Goal: Communication & Community: Connect with others

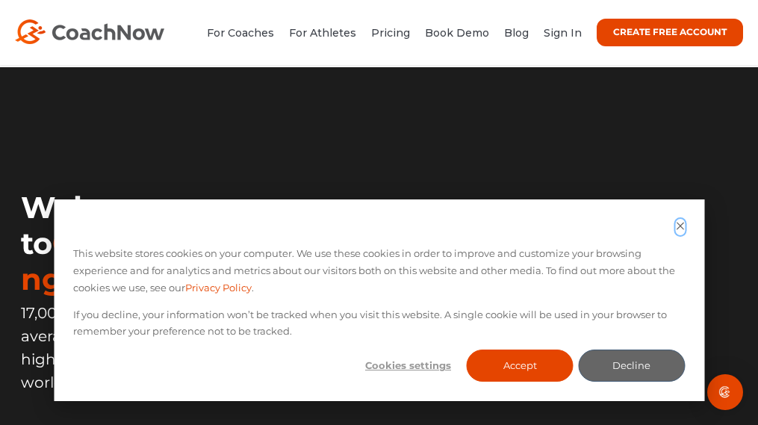
click at [676, 230] on icon "Dismiss cookie banner" at bounding box center [680, 226] width 10 height 10
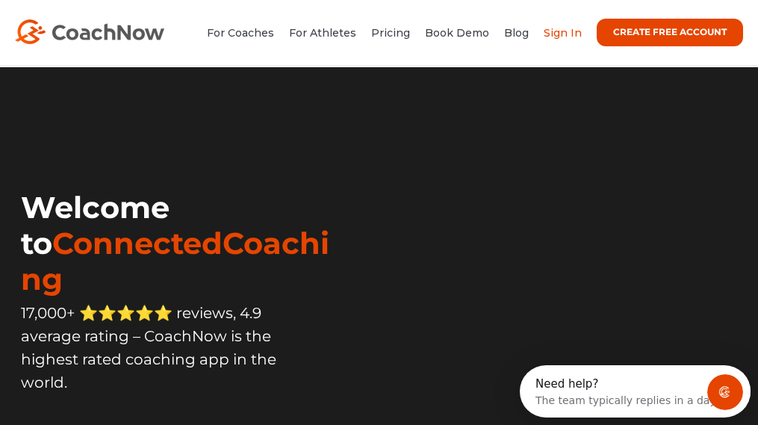
click at [558, 32] on link "Sign In" at bounding box center [563, 32] width 38 height 13
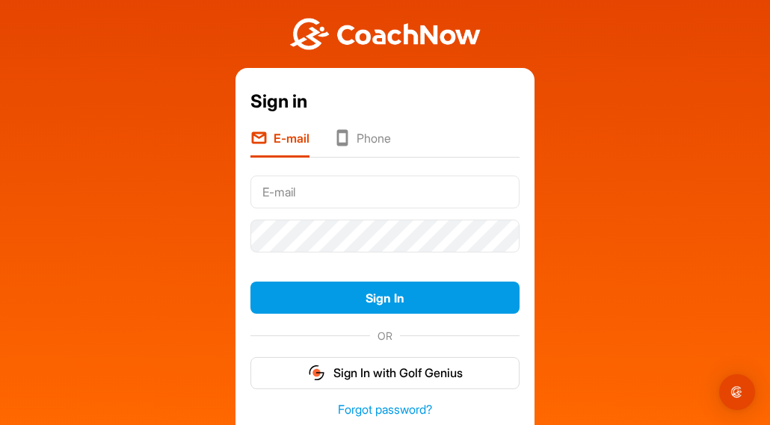
click at [392, 187] on input "text" at bounding box center [384, 192] width 269 height 33
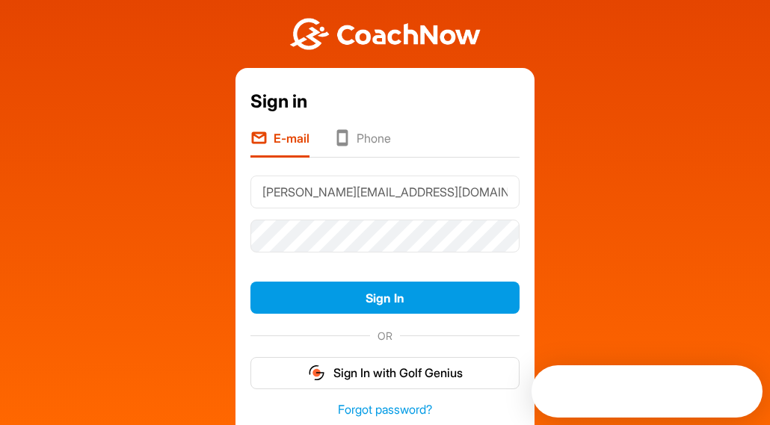
type input "paxton@golfmirrorslife.com"
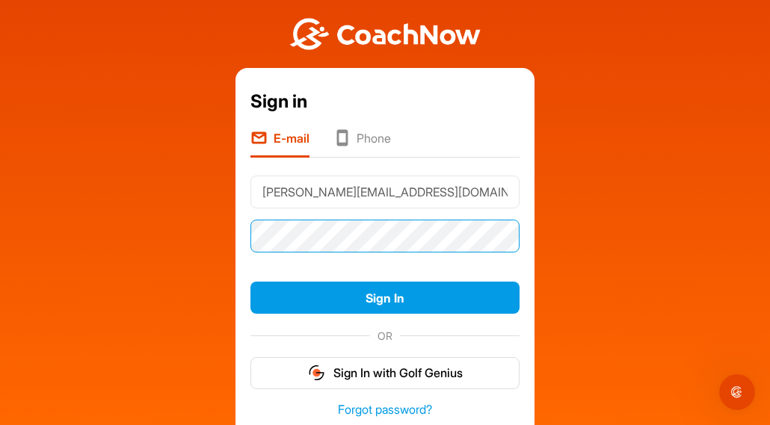
click at [250, 282] on button "Sign In" at bounding box center [384, 298] width 269 height 32
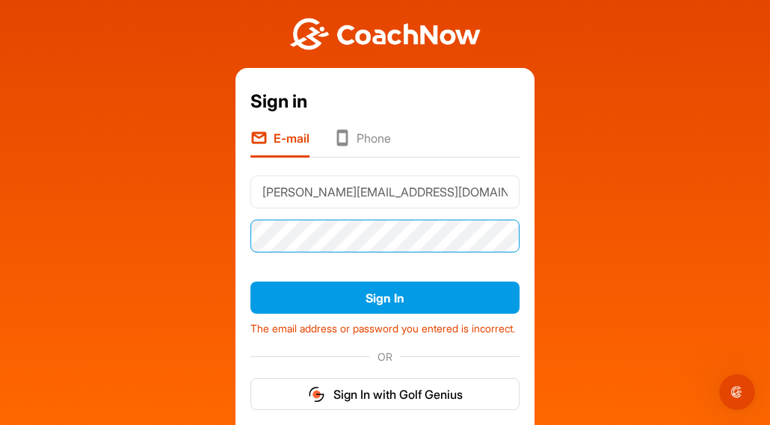
click at [250, 282] on button "Sign In" at bounding box center [384, 298] width 269 height 32
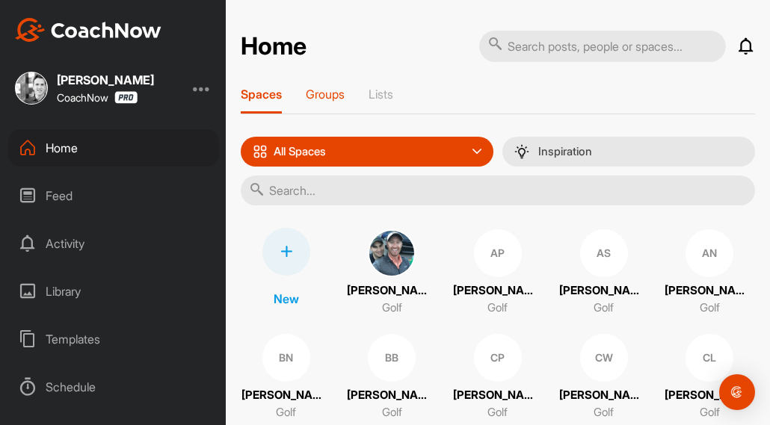
click at [335, 98] on p "Groups" at bounding box center [325, 94] width 39 height 15
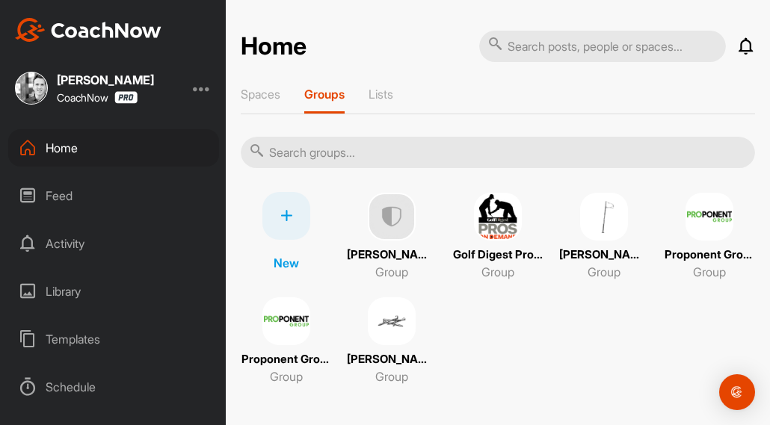
click at [649, 256] on p "[PERSON_NAME] Family" at bounding box center [604, 255] width 90 height 17
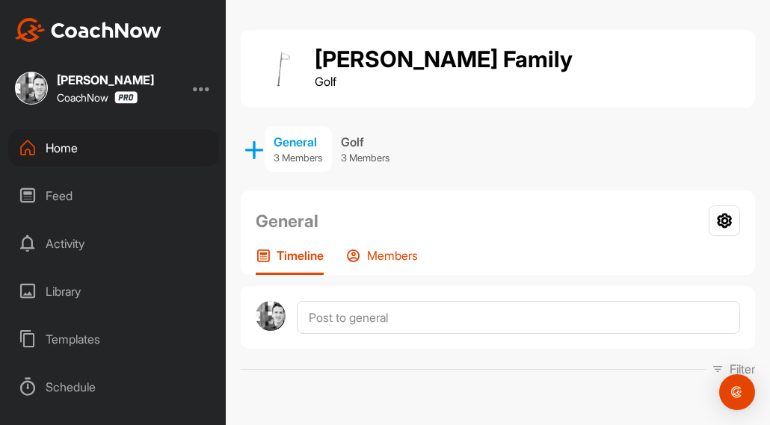
click at [414, 256] on p "Members" at bounding box center [392, 255] width 51 height 15
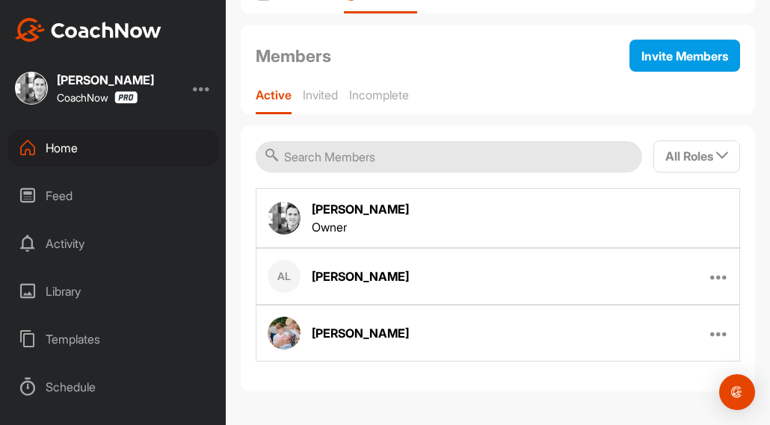
scroll to position [261, 0]
click at [712, 278] on icon at bounding box center [719, 276] width 18 height 18
click at [682, 269] on div "AL [PERSON_NAME] Edit Member Remove From Group" at bounding box center [498, 276] width 484 height 57
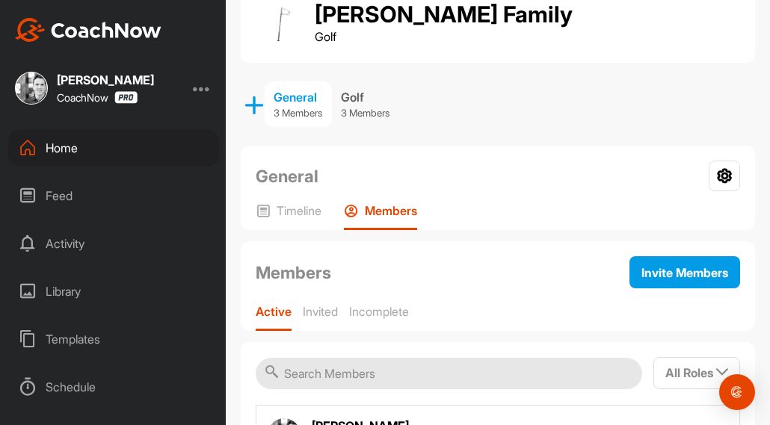
scroll to position [37, 0]
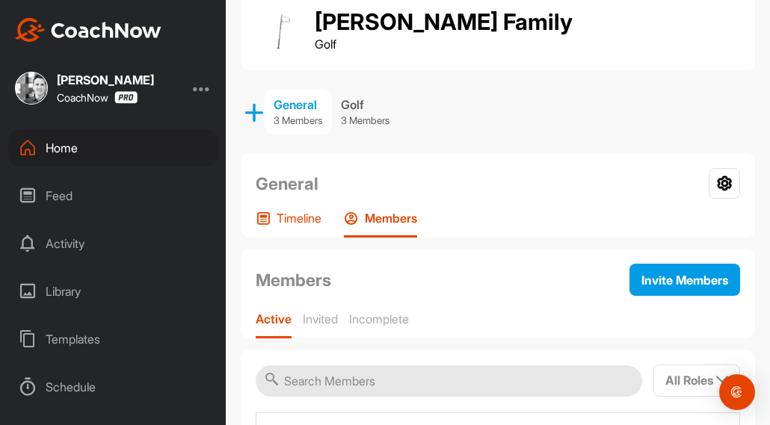
click at [311, 210] on div "General Group Settings Your Notifications Timeline Members" at bounding box center [498, 195] width 514 height 84
click at [123, 155] on div "Home" at bounding box center [113, 147] width 211 height 37
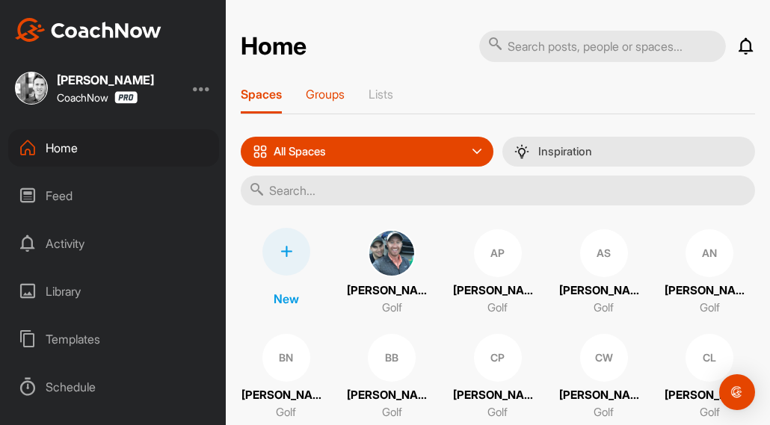
click at [321, 93] on p "Groups" at bounding box center [325, 94] width 39 height 15
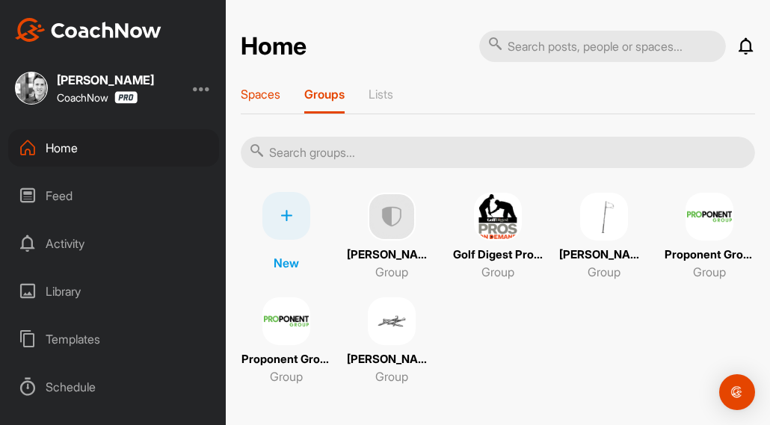
click at [252, 91] on p "Spaces" at bounding box center [261, 94] width 40 height 15
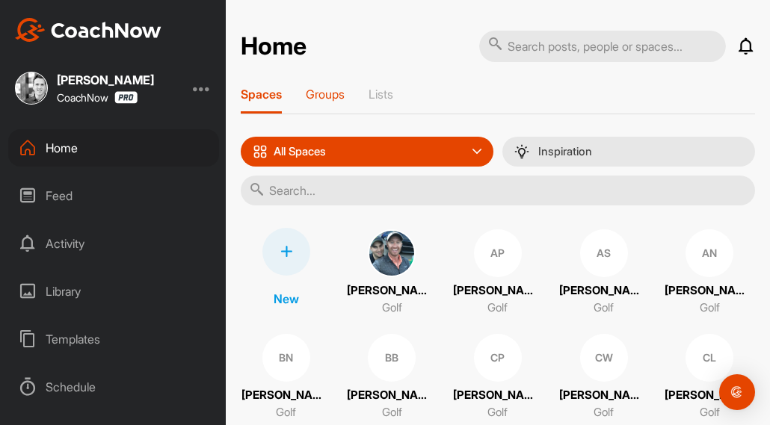
click at [332, 94] on p "Groups" at bounding box center [325, 94] width 39 height 15
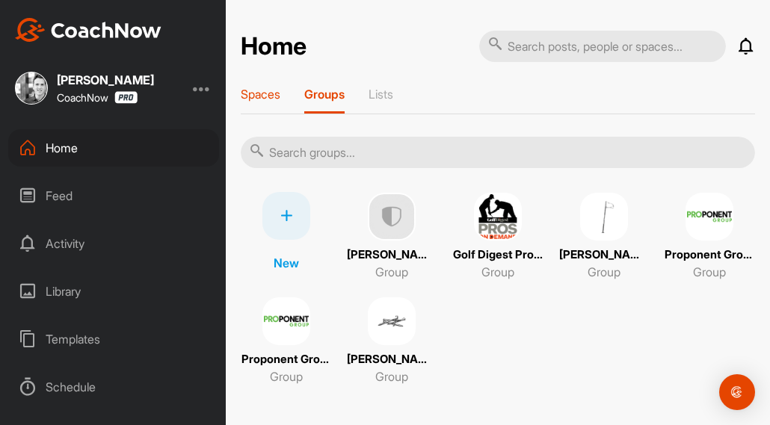
click at [266, 94] on p "Spaces" at bounding box center [261, 94] width 40 height 15
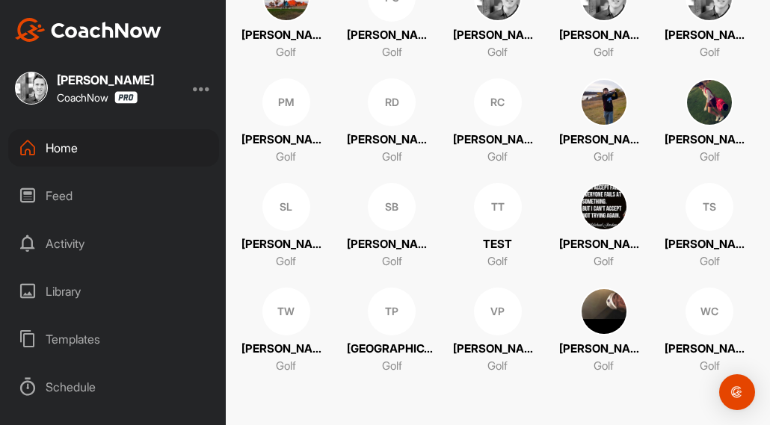
scroll to position [1002, 0]
click at [453, 44] on p "[PERSON_NAME]" at bounding box center [498, 35] width 90 height 17
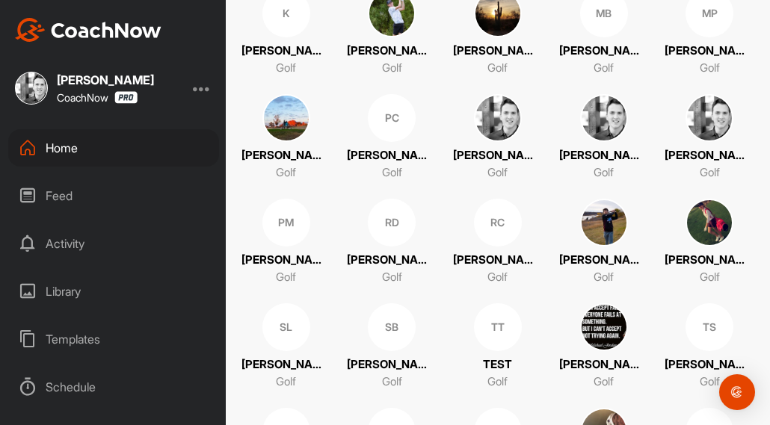
scroll to position [897, 0]
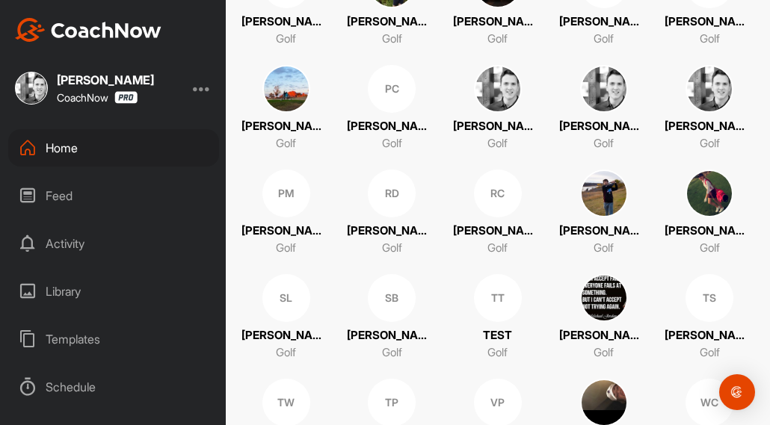
click at [580, 113] on img at bounding box center [604, 89] width 48 height 48
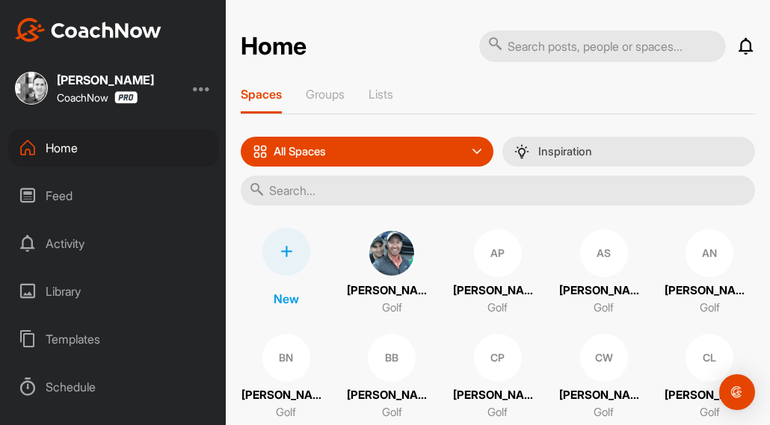
click at [472, 148] on icon at bounding box center [476, 151] width 9 height 9
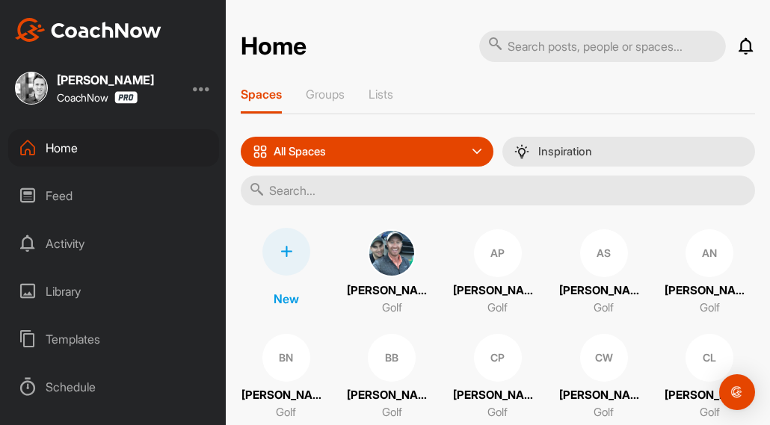
click at [472, 151] on icon at bounding box center [476, 151] width 9 height 9
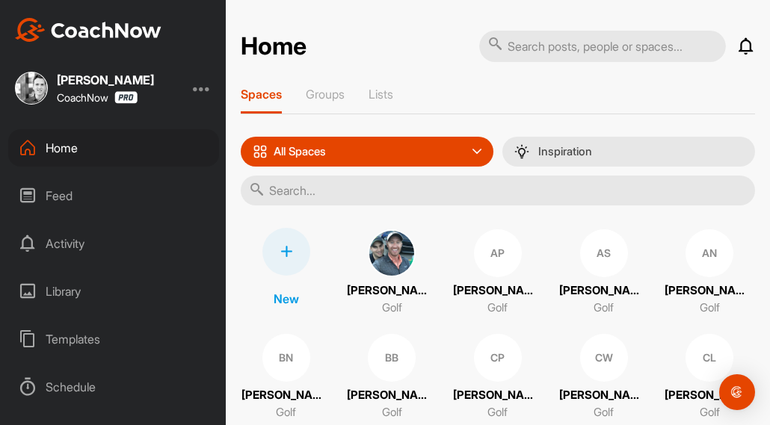
click at [129, 149] on div "Home" at bounding box center [113, 147] width 211 height 37
click at [341, 96] on p "Groups" at bounding box center [325, 94] width 39 height 15
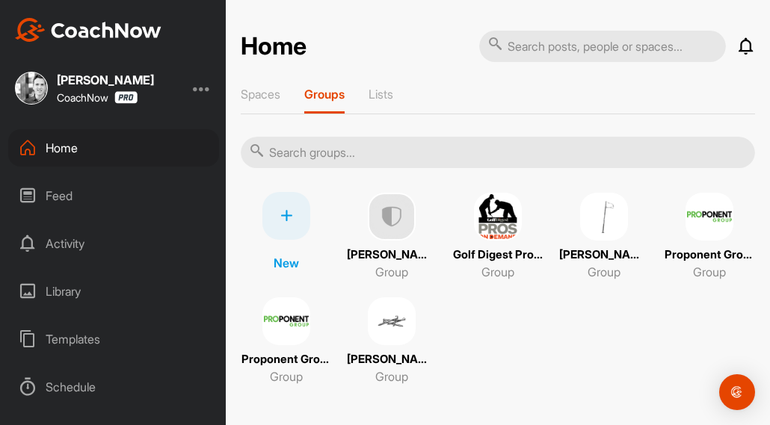
click at [543, 233] on div "Golf Digest Pros on Demand Group" at bounding box center [497, 237] width 91 height 90
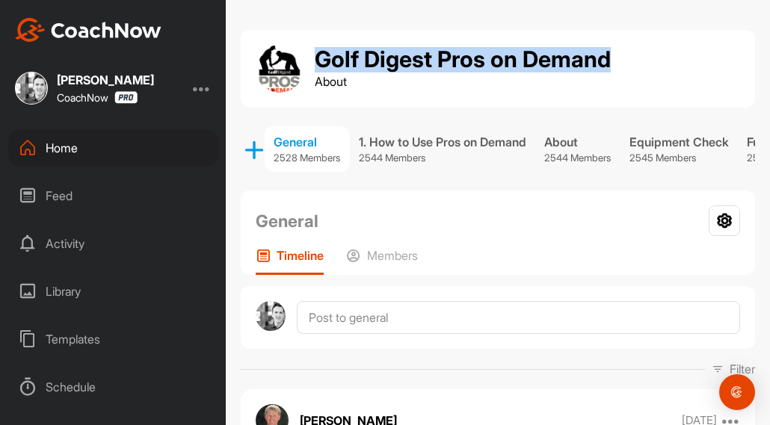
drag, startPoint x: 318, startPoint y: 59, endPoint x: 630, endPoint y: 69, distance: 311.7
click at [630, 69] on div "Golf Digest Pros on Demand About" at bounding box center [498, 69] width 484 height 48
drag, startPoint x: 630, startPoint y: 69, endPoint x: 604, endPoint y: 66, distance: 25.7
click at [604, 66] on h1 "Golf Digest Pros on Demand" at bounding box center [463, 59] width 296 height 25
click at [618, 58] on div "Golf Digest Pros on Demand About" at bounding box center [498, 69] width 484 height 48
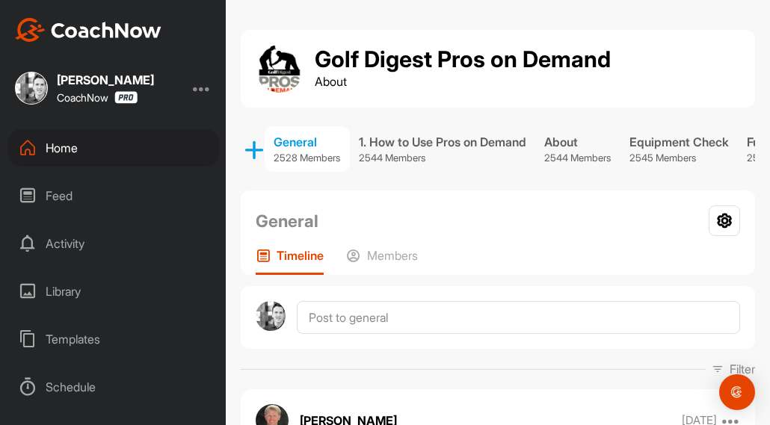
click at [93, 153] on div "Home" at bounding box center [113, 147] width 211 height 37
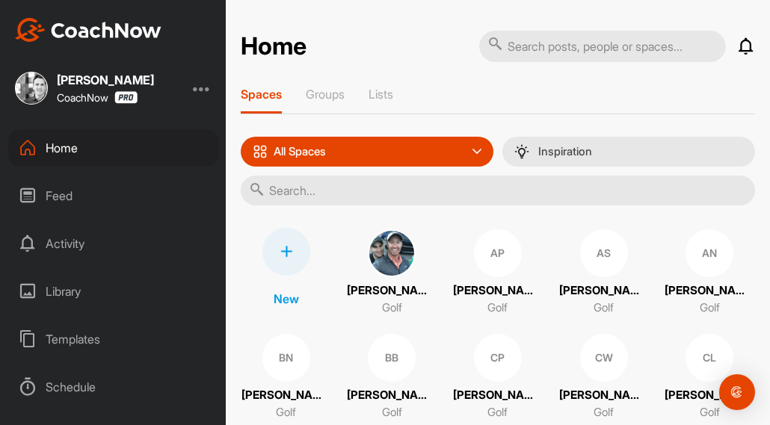
click at [415, 262] on img at bounding box center [392, 253] width 48 height 48
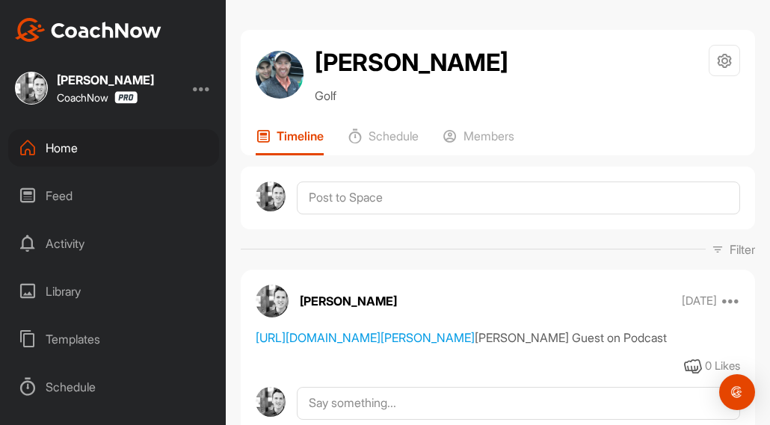
click at [91, 152] on div "Home" at bounding box center [113, 147] width 211 height 37
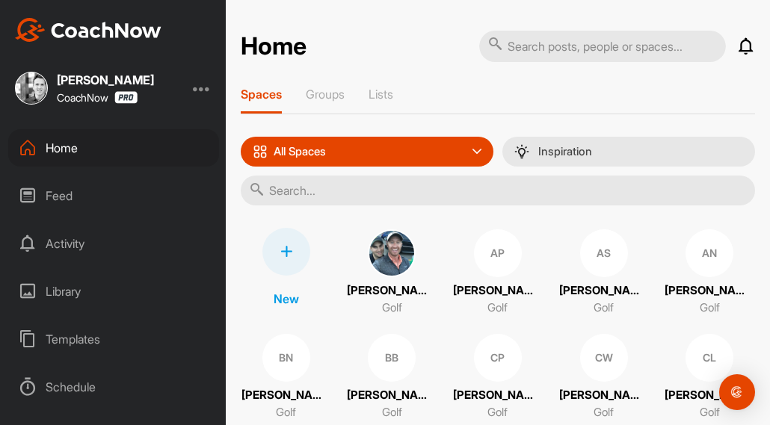
scroll to position [374, 0]
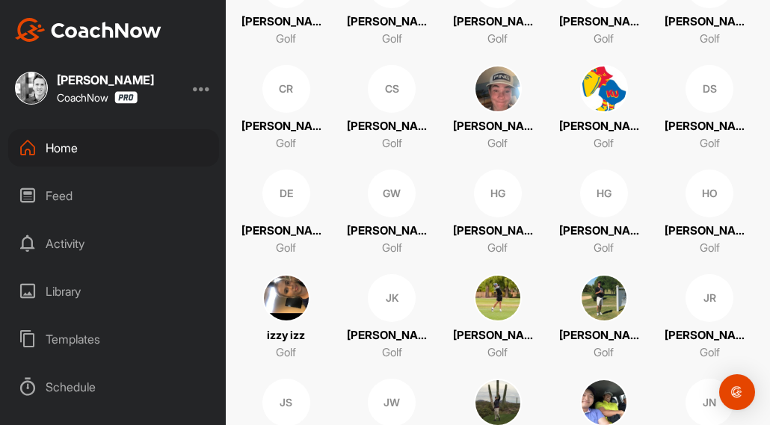
click at [474, 113] on img at bounding box center [498, 89] width 48 height 48
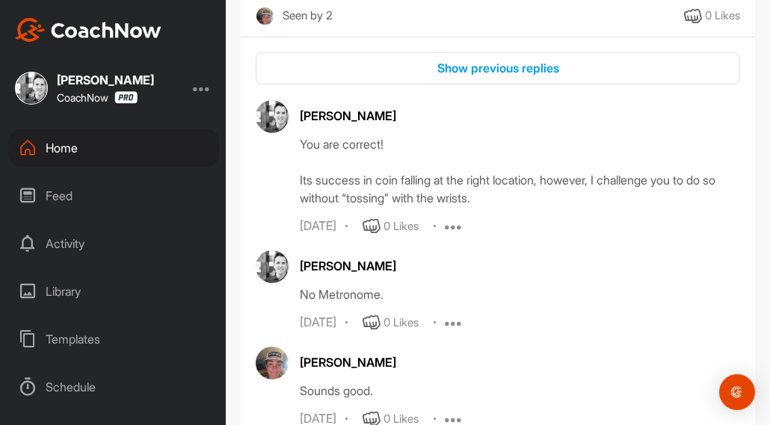
scroll to position [9720, 0]
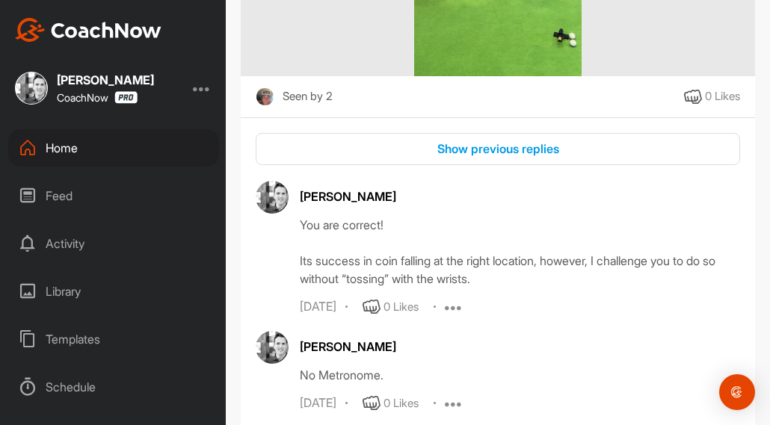
click at [150, 151] on div "Home" at bounding box center [113, 147] width 211 height 37
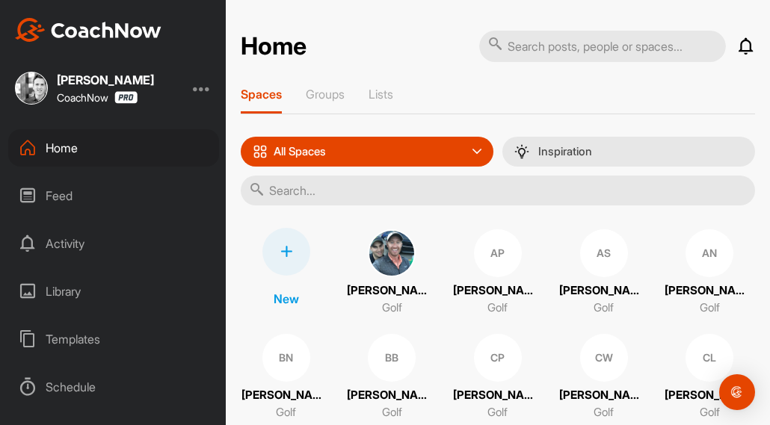
click at [542, 283] on p "[PERSON_NAME]" at bounding box center [498, 290] width 90 height 17
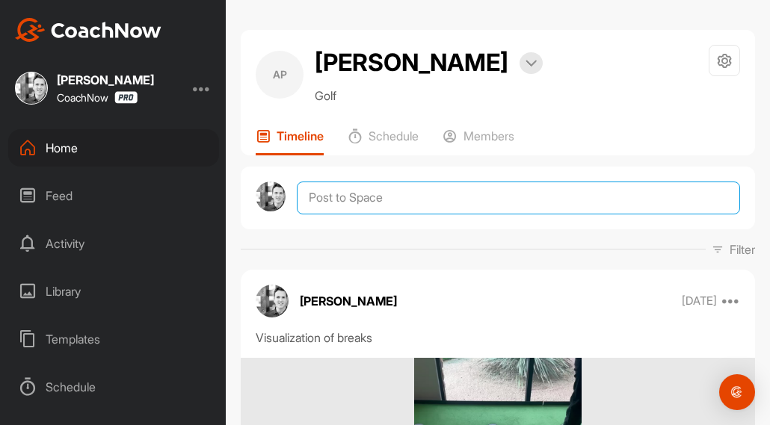
click at [393, 196] on textarea at bounding box center [518, 198] width 443 height 33
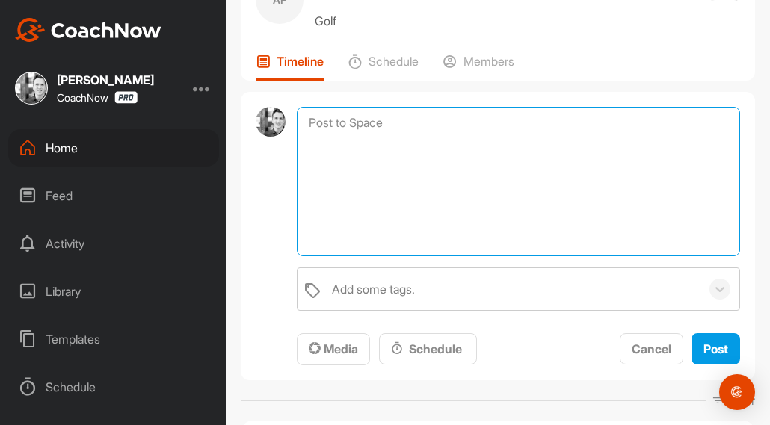
scroll to position [149, 0]
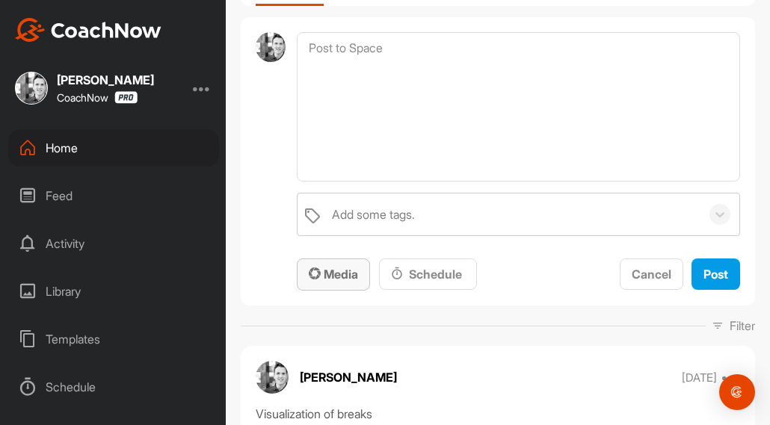
click at [352, 274] on span "Media" at bounding box center [333, 274] width 49 height 15
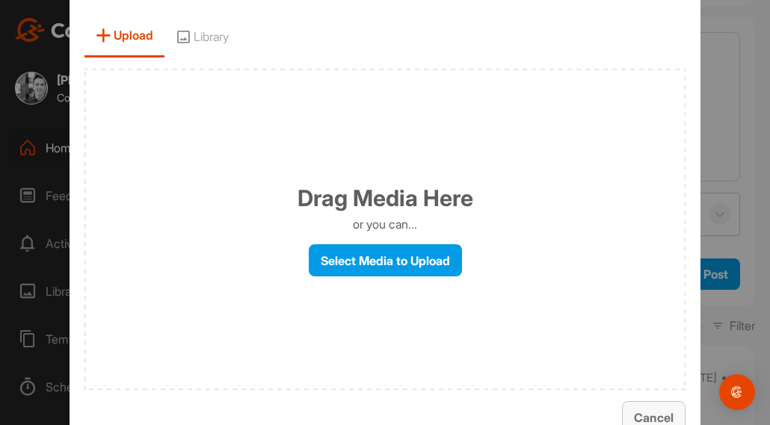
click at [645, 401] on button "Cancel" at bounding box center [654, 417] width 64 height 32
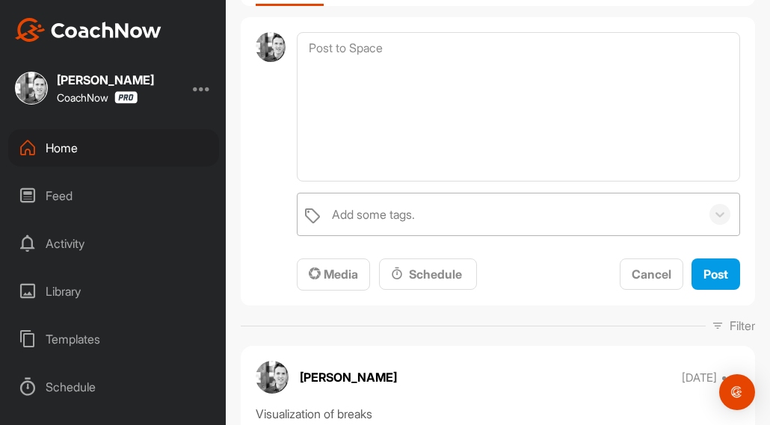
scroll to position [0, 0]
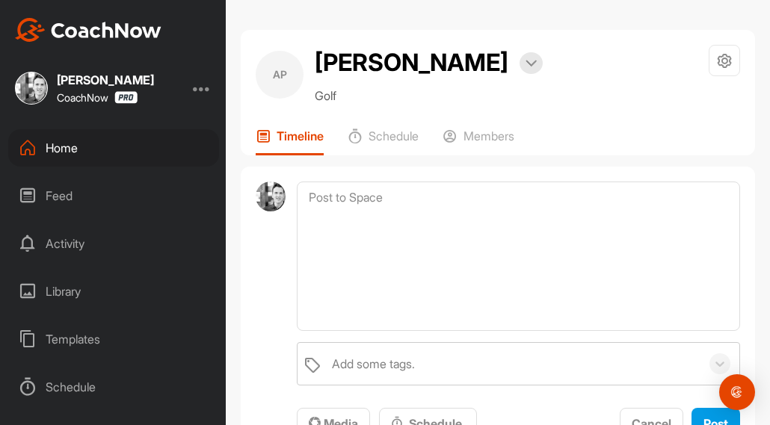
click at [295, 142] on p "Timeline" at bounding box center [299, 136] width 47 height 15
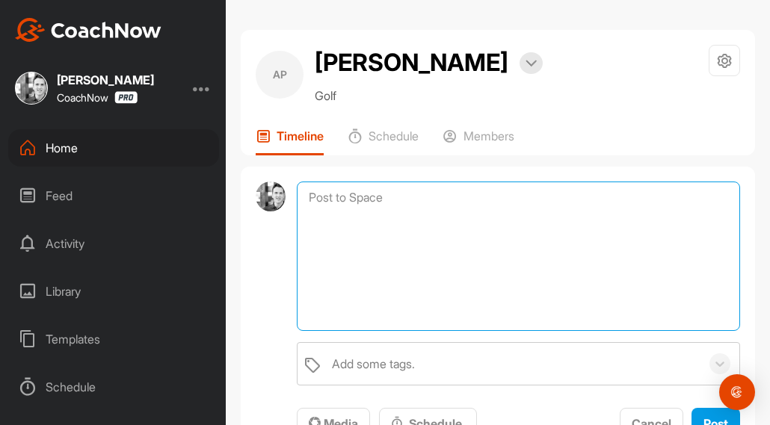
click at [481, 225] on textarea at bounding box center [518, 256] width 443 height 149
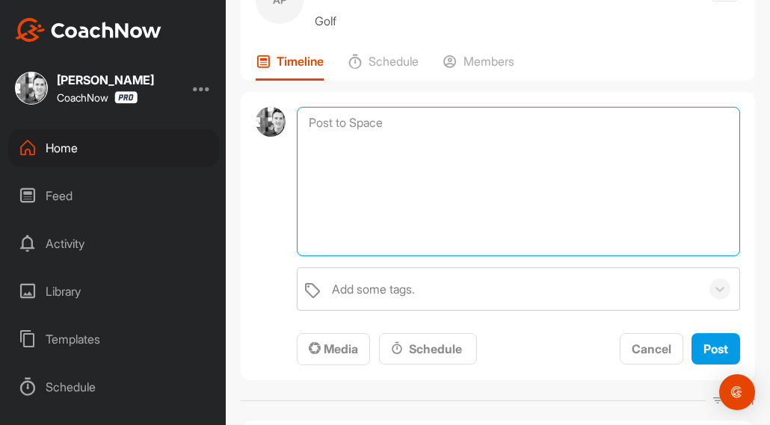
click at [404, 126] on textarea at bounding box center [518, 181] width 443 height 149
click at [406, 203] on textarea at bounding box center [518, 181] width 443 height 149
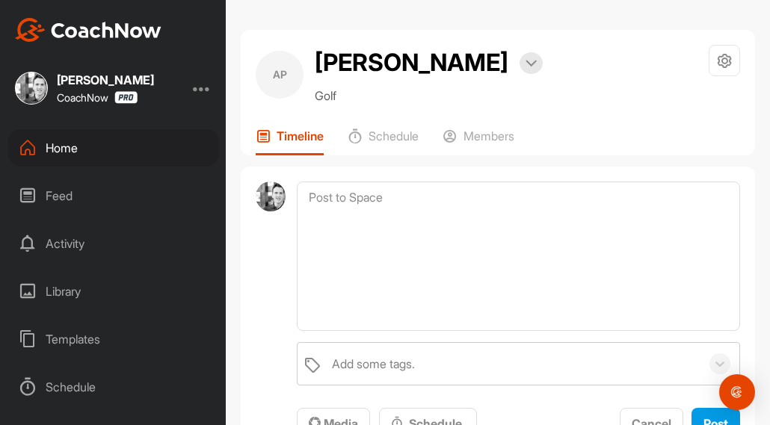
click at [265, 134] on icon at bounding box center [263, 136] width 15 height 15
click at [495, 149] on div "Members" at bounding box center [478, 142] width 72 height 27
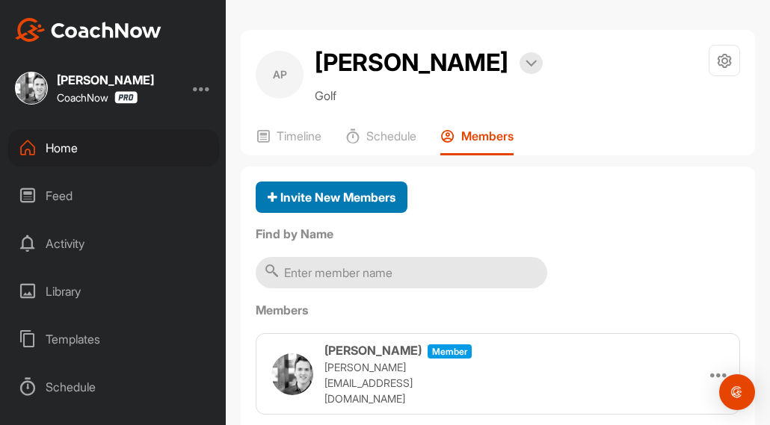
click at [356, 205] on div "Invite New Members" at bounding box center [331, 197] width 128 height 18
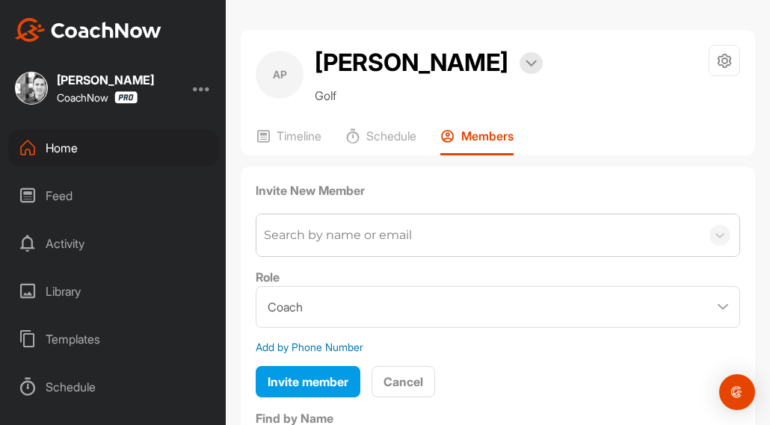
click at [362, 232] on div "Search by name or email" at bounding box center [338, 235] width 148 height 18
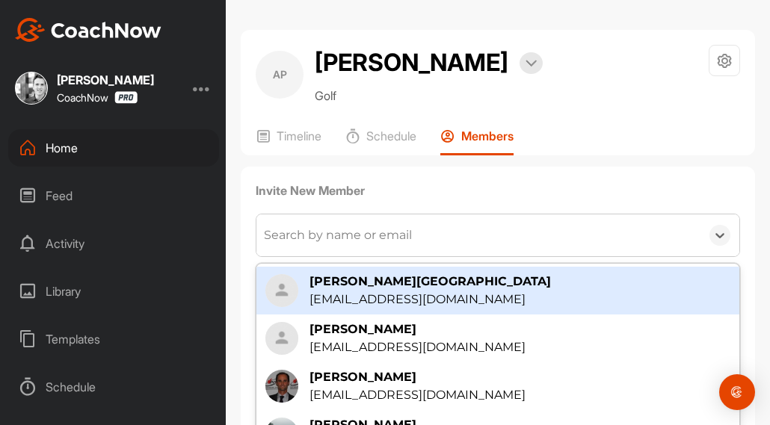
click at [387, 208] on div "Invite New Member option [PERSON_NAME] [EMAIL_ADDRESS][DOMAIN_NAME] focused, 1 …" at bounding box center [498, 290] width 484 height 217
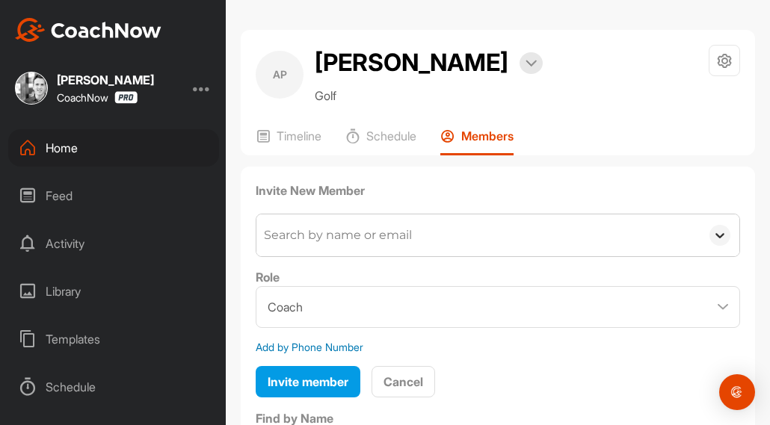
click at [712, 238] on icon at bounding box center [719, 235] width 15 height 15
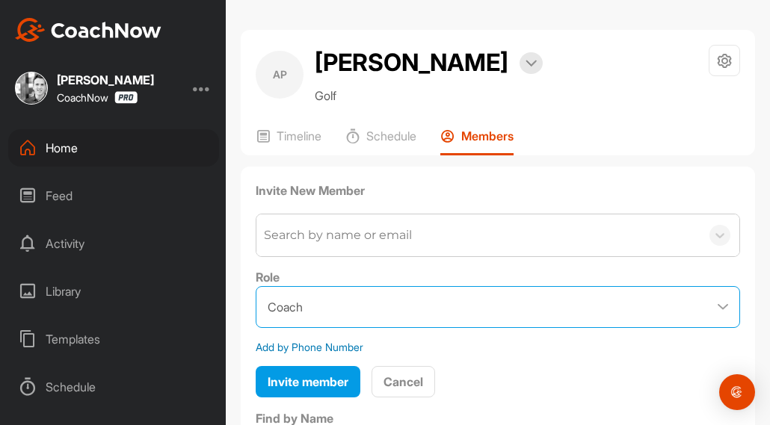
click at [648, 297] on select "Coach Member" at bounding box center [498, 307] width 484 height 42
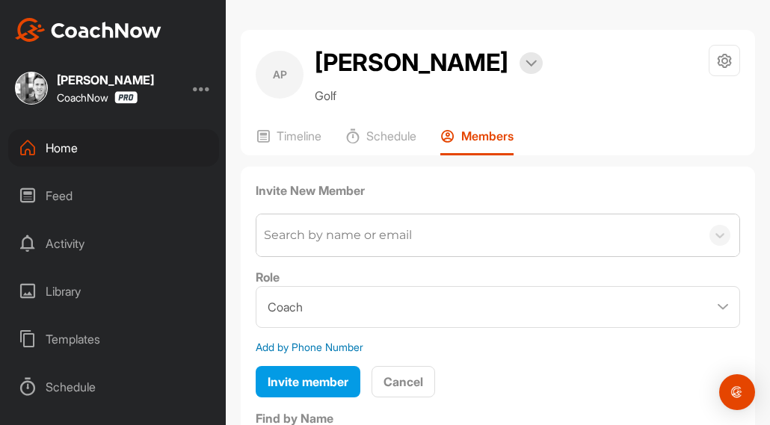
click at [629, 273] on div "Role Coach Member" at bounding box center [498, 298] width 484 height 60
click at [315, 136] on p "Timeline" at bounding box center [298, 136] width 45 height 15
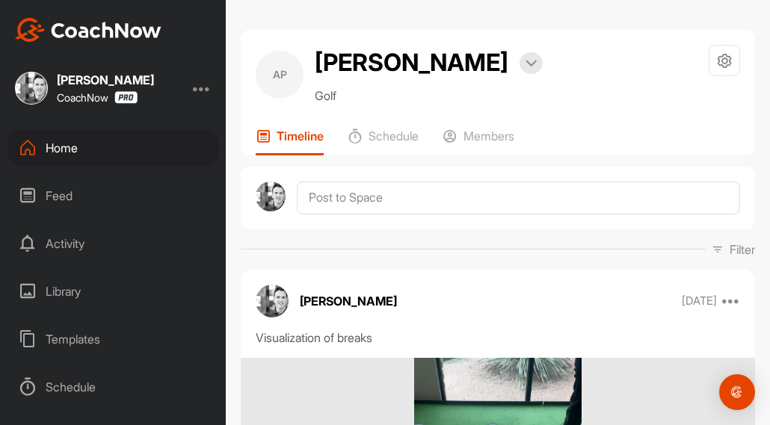
click at [55, 146] on div "Home" at bounding box center [113, 147] width 211 height 37
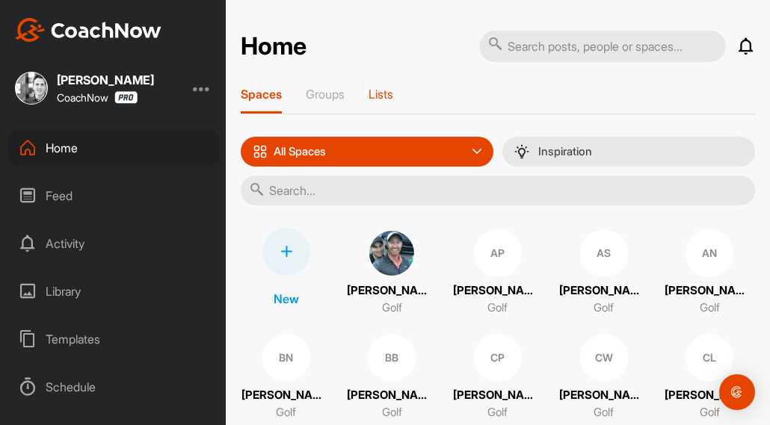
click at [379, 96] on p "Lists" at bounding box center [380, 94] width 25 height 15
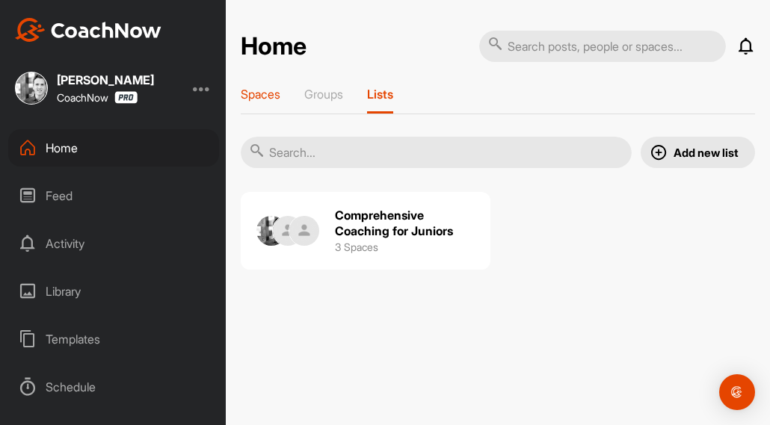
click at [275, 100] on p "Spaces" at bounding box center [261, 94] width 40 height 15
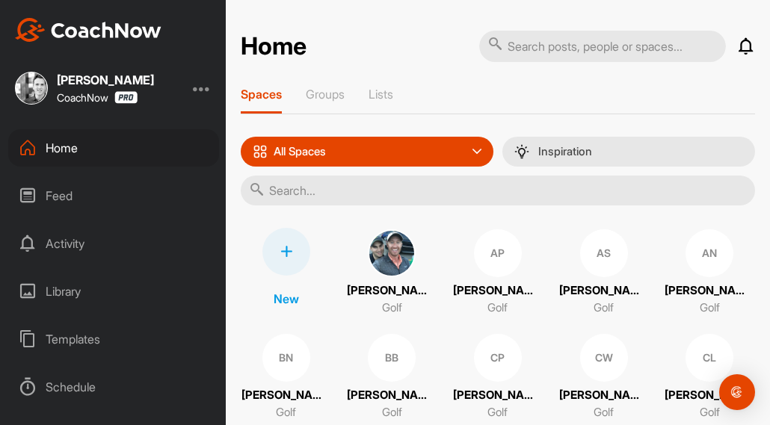
click at [433, 291] on p "[PERSON_NAME]" at bounding box center [392, 290] width 90 height 17
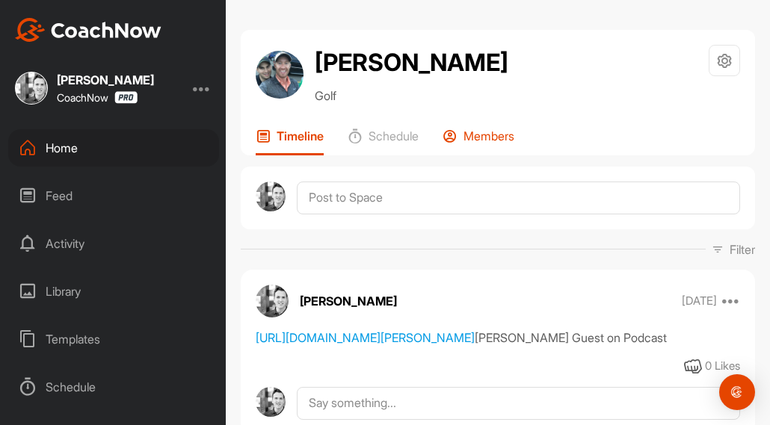
click at [471, 136] on p "Members" at bounding box center [488, 136] width 51 height 15
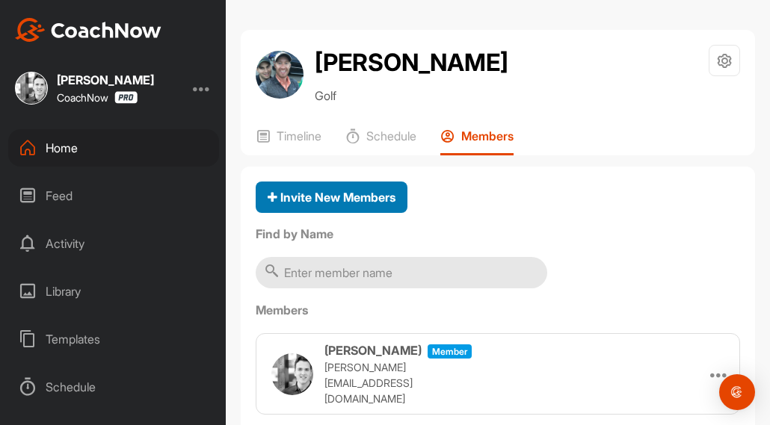
click at [375, 198] on span "Invite New Members" at bounding box center [331, 197] width 128 height 15
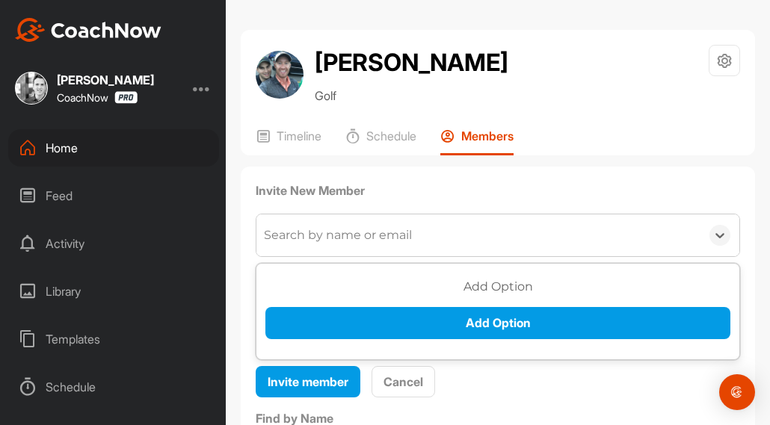
click at [350, 245] on div "Search by name or email" at bounding box center [478, 235] width 444 height 42
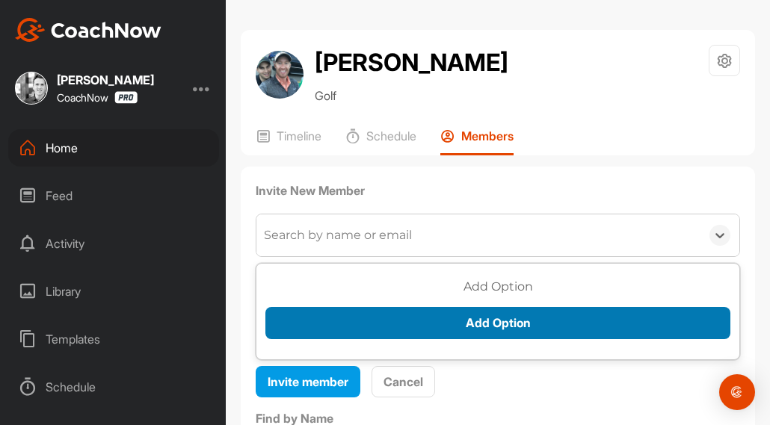
click at [445, 322] on button "Add Option" at bounding box center [497, 323] width 465 height 32
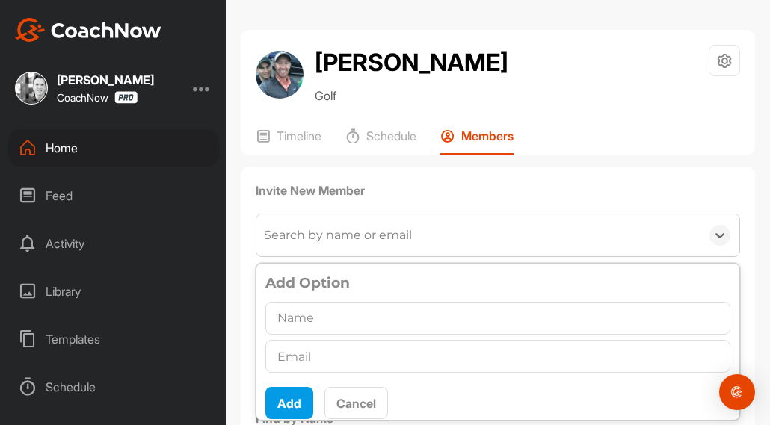
scroll to position [13, 0]
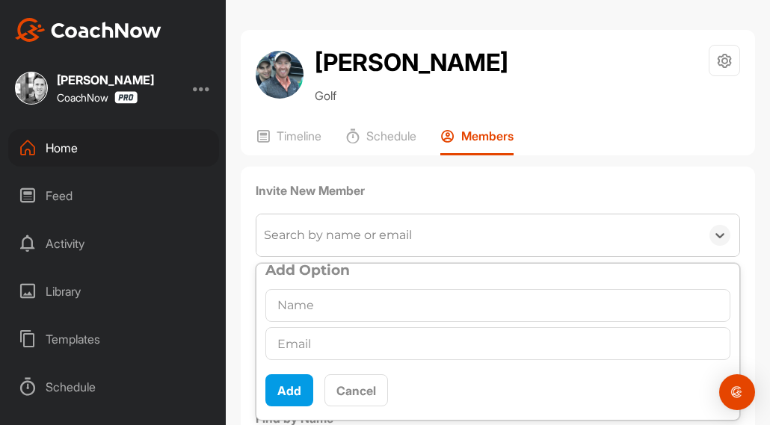
click at [335, 300] on input "text" at bounding box center [497, 305] width 465 height 33
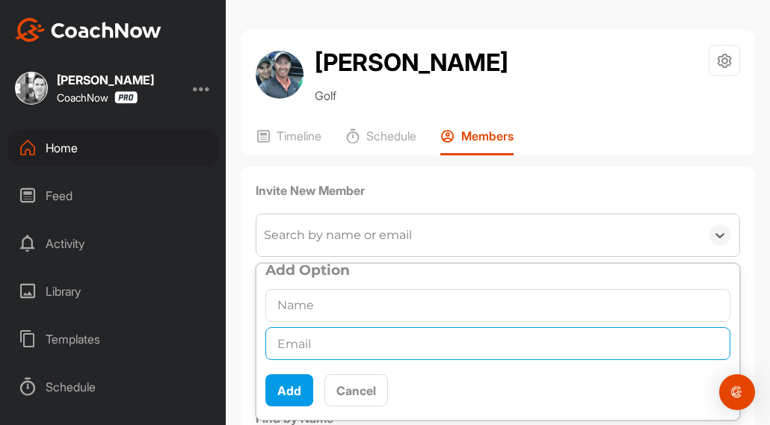
click at [335, 356] on input "text" at bounding box center [497, 343] width 465 height 33
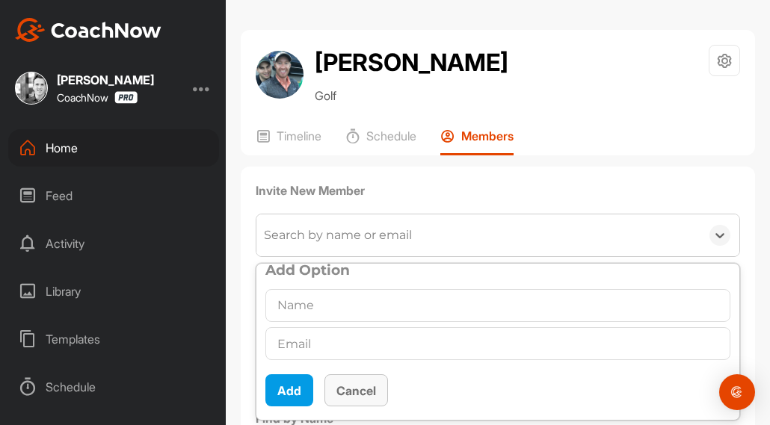
click at [370, 396] on button "Cancel" at bounding box center [356, 390] width 64 height 32
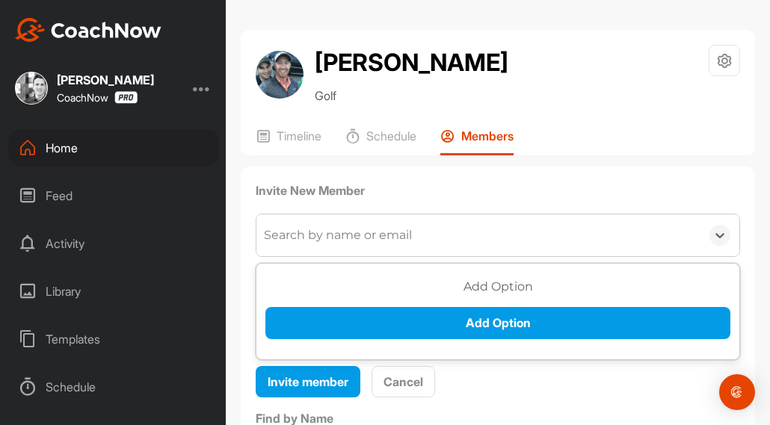
click at [489, 386] on div "Invite member Cancel" at bounding box center [498, 382] width 484 height 33
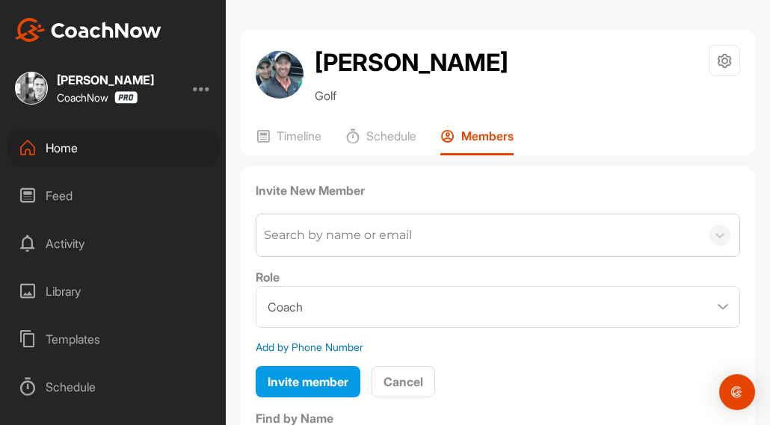
scroll to position [75, 0]
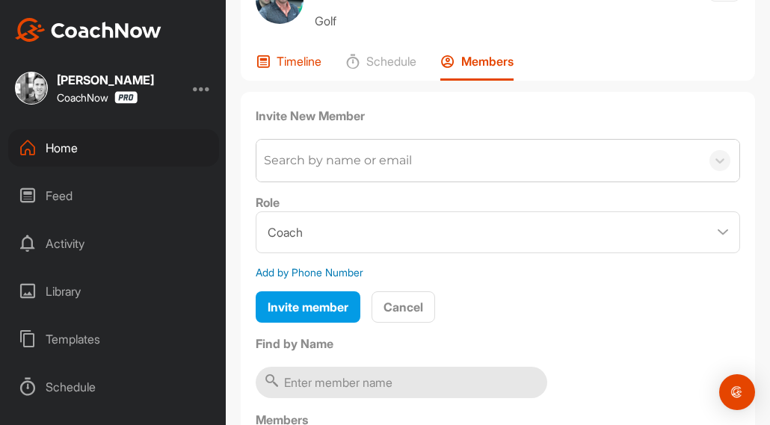
click at [318, 69] on div "Timeline" at bounding box center [289, 67] width 66 height 27
